Goal: Information Seeking & Learning: Learn about a topic

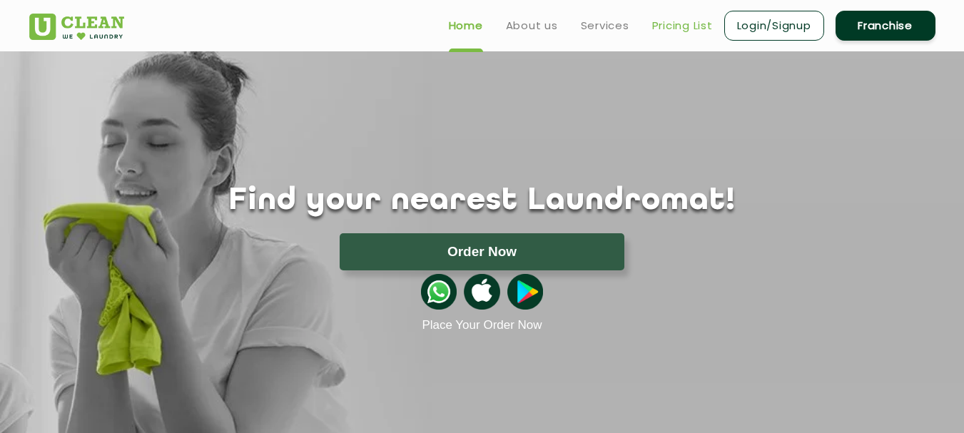
click at [675, 28] on link "Pricing List" at bounding box center [682, 25] width 61 height 17
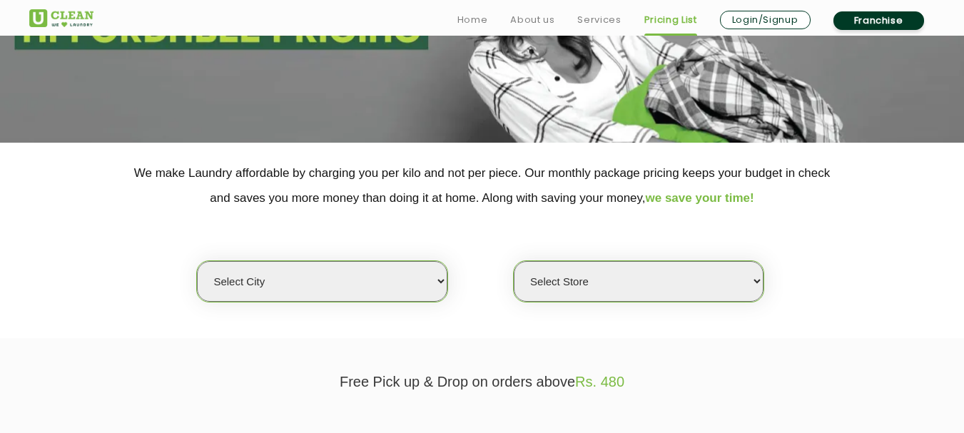
scroll to position [214, 0]
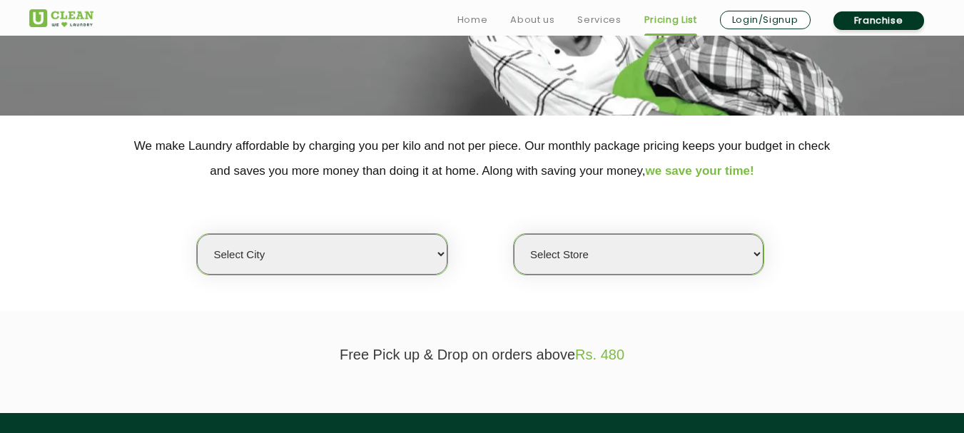
click at [442, 253] on select "Select city [GEOGRAPHIC_DATA] [GEOGRAPHIC_DATA] [GEOGRAPHIC_DATA] [GEOGRAPHIC_D…" at bounding box center [322, 254] width 250 height 41
select select "18"
click at [197, 234] on select "Select city [GEOGRAPHIC_DATA] [GEOGRAPHIC_DATA] [GEOGRAPHIC_DATA] [GEOGRAPHIC_D…" at bounding box center [322, 254] width 250 height 41
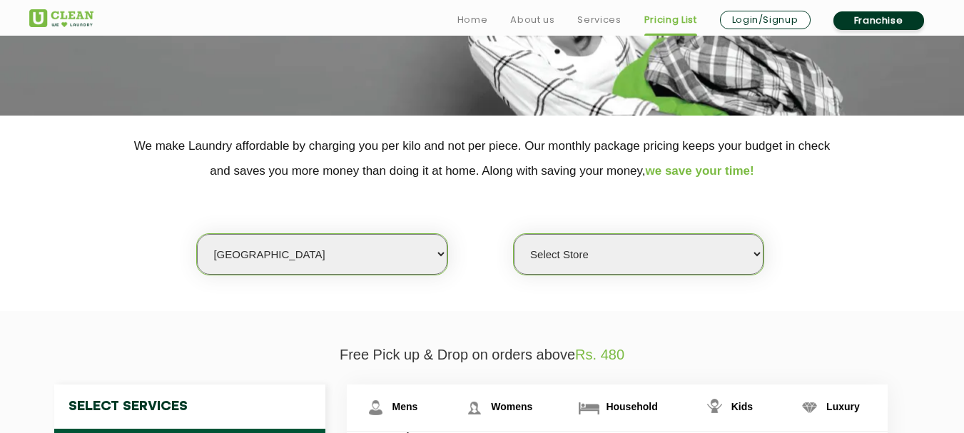
scroll to position [285, 0]
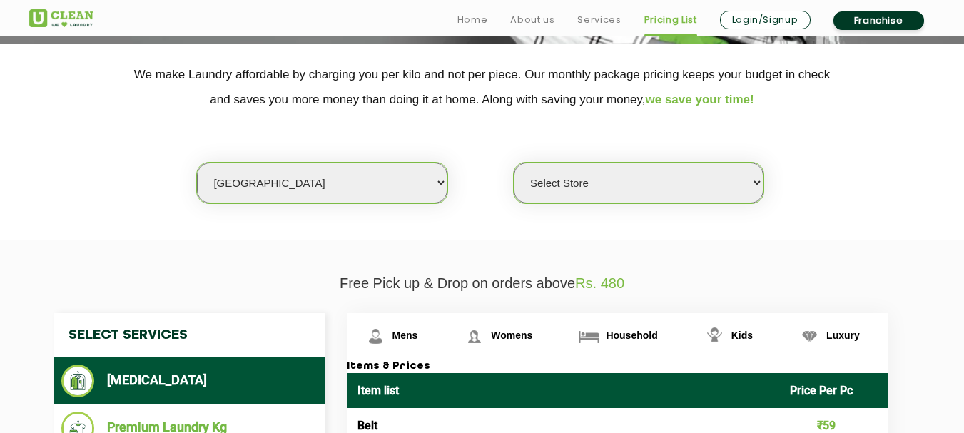
click at [754, 187] on select "Select Store [GEOGRAPHIC_DATA] [GEOGRAPHIC_DATA] [GEOGRAPHIC_DATA][PERSON_NAME]…" at bounding box center [639, 183] width 250 height 41
select select "213"
click at [514, 163] on select "Select Store [GEOGRAPHIC_DATA] [GEOGRAPHIC_DATA] [GEOGRAPHIC_DATA][PERSON_NAME]…" at bounding box center [639, 183] width 250 height 41
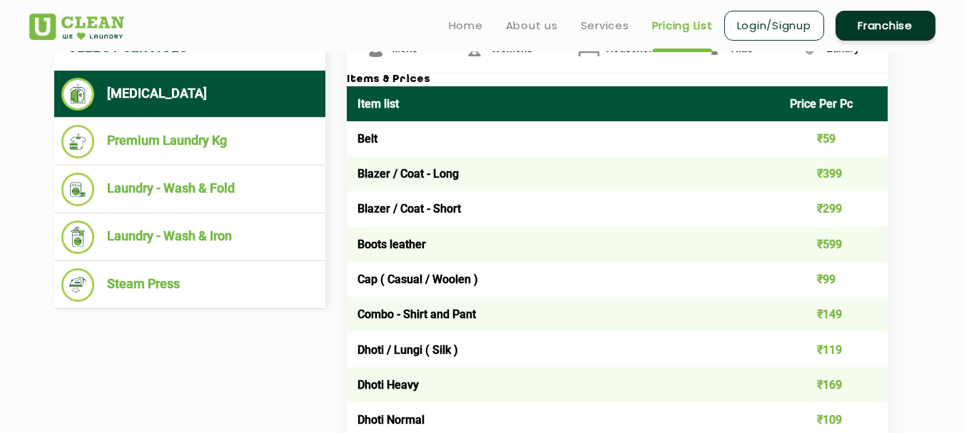
scroll to position [571, 0]
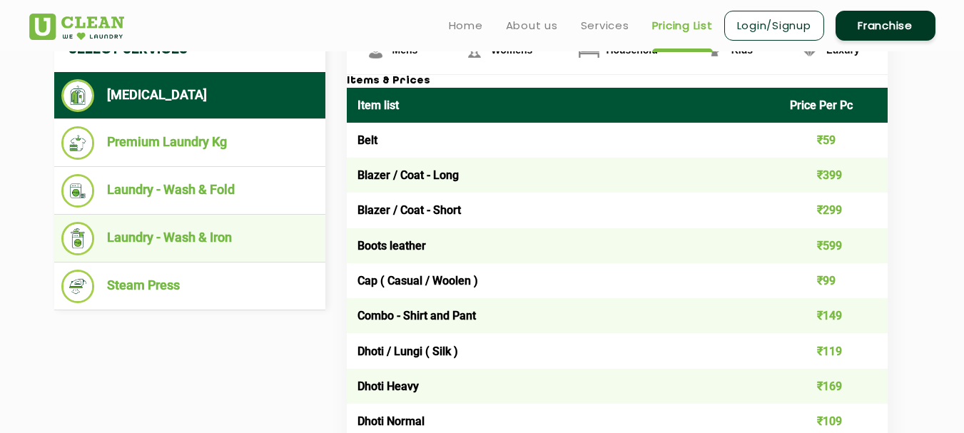
click at [191, 235] on li "Laundry - Wash & Iron" at bounding box center [189, 239] width 257 height 34
